Goal: Information Seeking & Learning: Learn about a topic

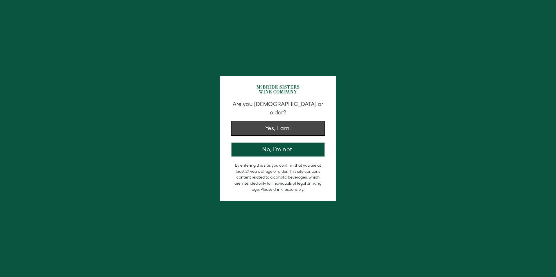
click at [318, 121] on button "Yes, I am!" at bounding box center [277, 128] width 93 height 14
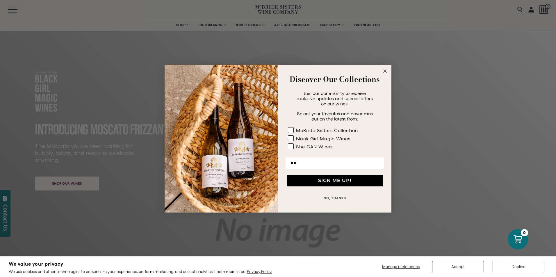
type input "**********"
click at [290, 131] on rect "POPUP Form" at bounding box center [291, 130] width 6 height 6
click at [290, 137] on rect "POPUP Form" at bounding box center [291, 138] width 6 height 6
click at [291, 150] on label "She CAN Wines" at bounding box center [326, 148] width 77 height 8
click at [315, 178] on button "SIGN ME UP!" at bounding box center [335, 181] width 96 height 12
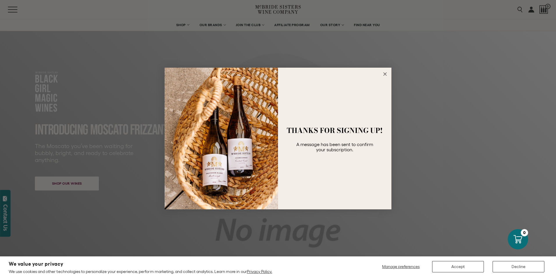
click at [384, 74] on circle "Close dialog" at bounding box center [385, 74] width 7 height 7
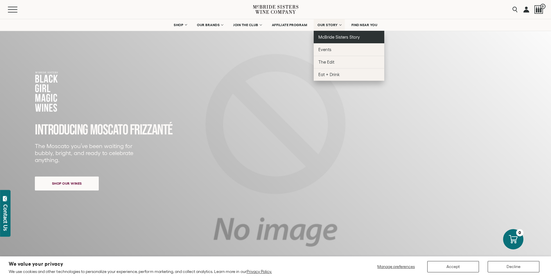
click at [340, 38] on span "McBride Sisters Story" at bounding box center [340, 37] width 42 height 5
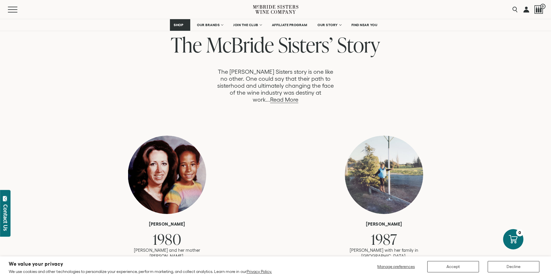
scroll to position [320, 0]
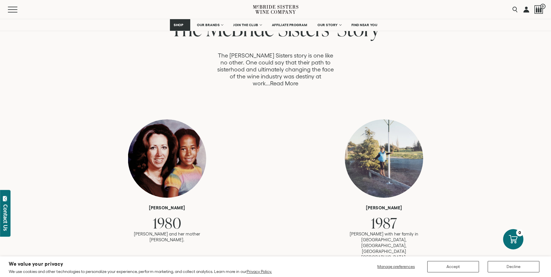
click at [298, 80] on link "Read More" at bounding box center [284, 83] width 28 height 7
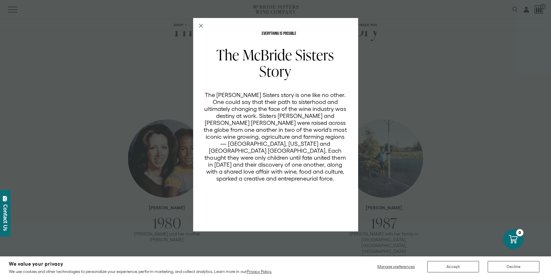
scroll to position [0, 0]
click at [485, 158] on div "EVERYTHING IS POSSIBLE The McBride Sisters Story The McBride Sisters story is o…" at bounding box center [275, 138] width 551 height 277
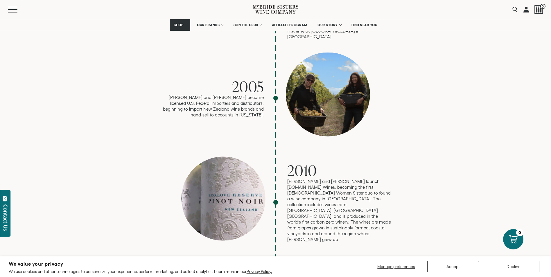
scroll to position [698, 0]
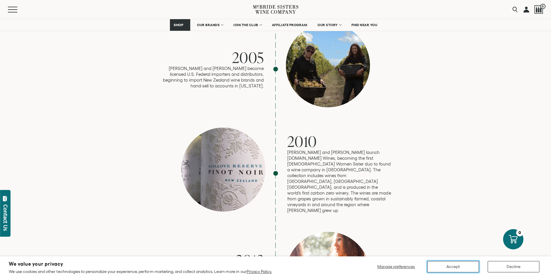
click at [462, 265] on button "Accept" at bounding box center [454, 266] width 52 height 11
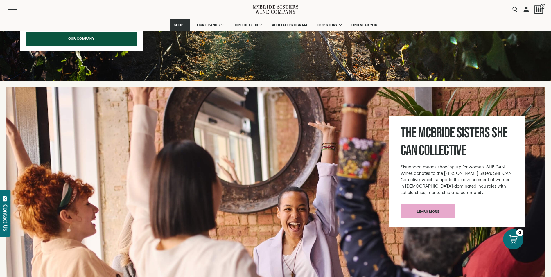
scroll to position [1947, 0]
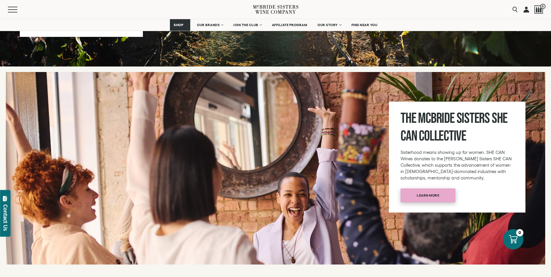
click at [423, 190] on span "Learn more" at bounding box center [428, 195] width 43 height 11
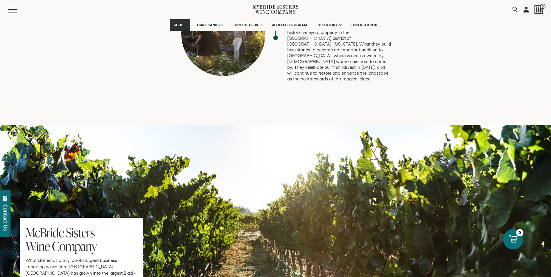
scroll to position [1657, 0]
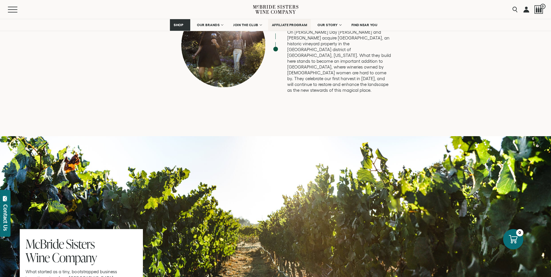
click at [299, 26] on span "AFFILIATE PROGRAM" at bounding box center [289, 25] width 35 height 4
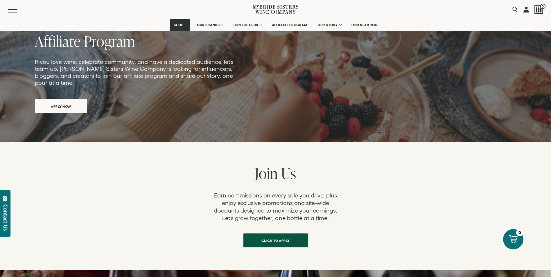
scroll to position [87, 0]
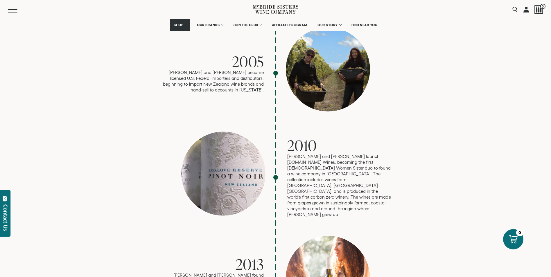
scroll to position [581, 0]
